Goal: Task Accomplishment & Management: Use online tool/utility

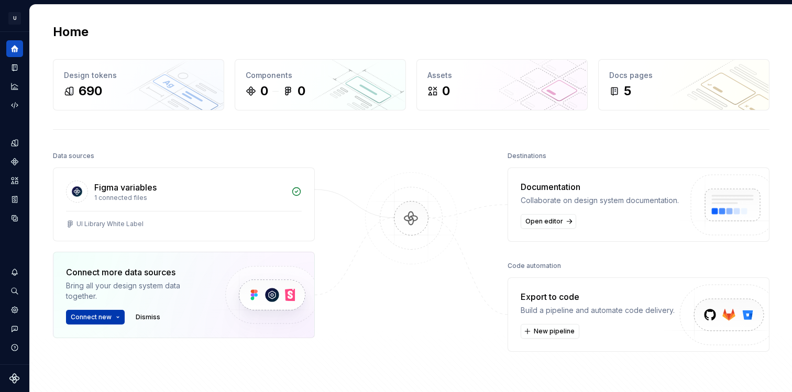
click at [110, 315] on button "Connect new" at bounding box center [95, 317] width 59 height 15
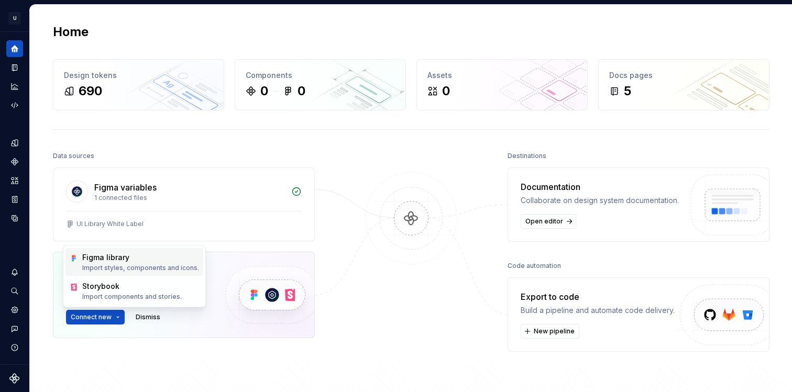
click at [118, 268] on p "Import styles, components and icons." at bounding box center [140, 268] width 117 height 8
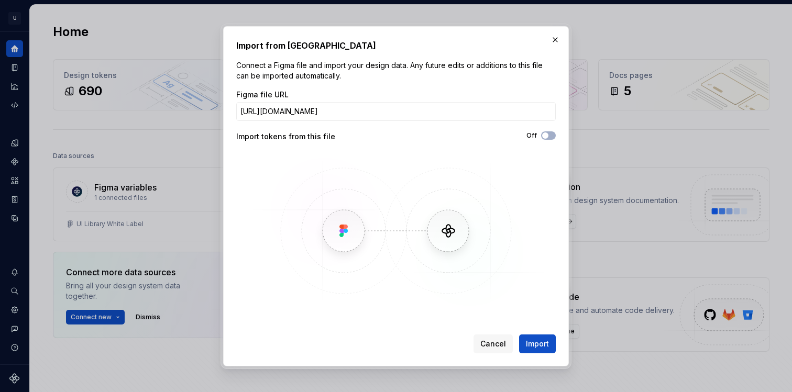
scroll to position [0, 114]
type input "[URL][DOMAIN_NAME]"
click at [551, 137] on button "Off" at bounding box center [548, 135] width 15 height 8
click at [549, 354] on div "Import from Figma Connect a Figma file and import your design data. Any future …" at bounding box center [396, 196] width 346 height 340
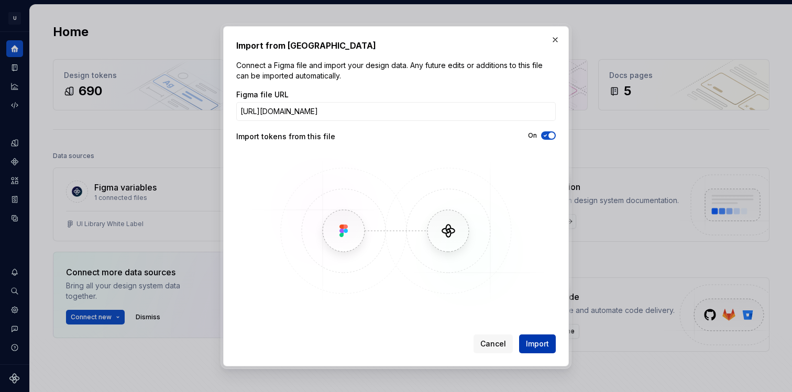
click at [544, 340] on span "Import" at bounding box center [537, 344] width 23 height 10
click at [556, 34] on button "button" at bounding box center [555, 39] width 15 height 15
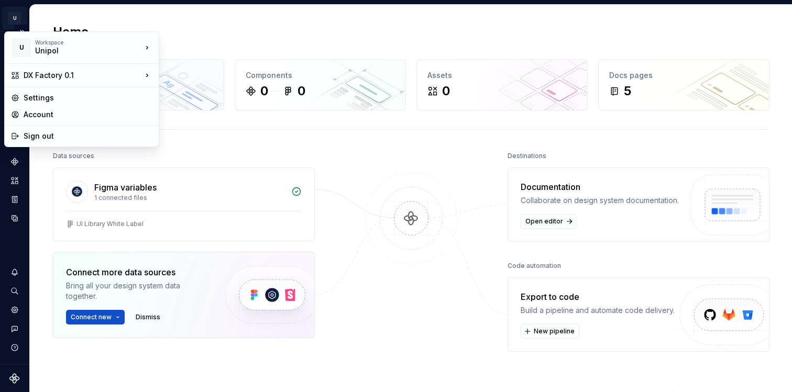
click at [13, 22] on html "U DX Factory 0.1 X Design system data Home Design tokens 690 Components 0 0 Ass…" at bounding box center [396, 196] width 792 height 392
click at [13, 21] on html "U DX Factory 0.1 X Design system data Home Design tokens 690 Components 0 0 Ass…" at bounding box center [396, 196] width 792 height 392
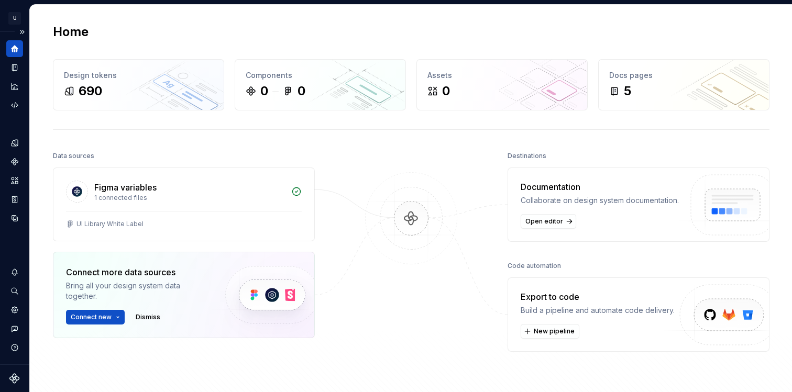
click at [22, 32] on button "Expand sidebar" at bounding box center [22, 32] width 15 height 15
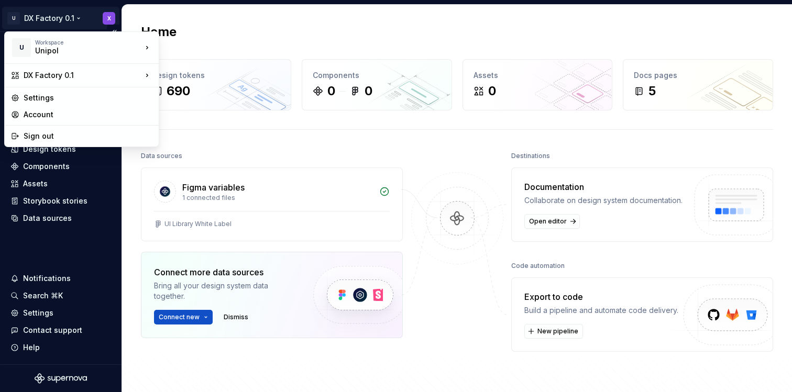
click at [38, 18] on html "U DX Factory 0.1 X Home Documentation Analytics Code automation Design system d…" at bounding box center [396, 196] width 792 height 392
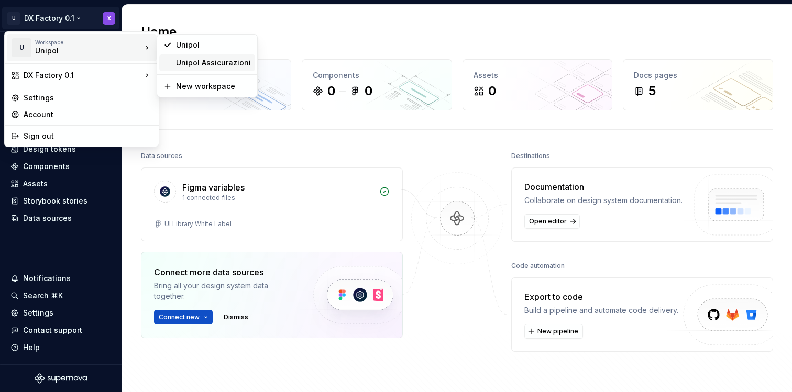
click at [188, 62] on div "Unipol Assicurazioni" at bounding box center [213, 63] width 75 height 10
